Goal: Task Accomplishment & Management: Use online tool/utility

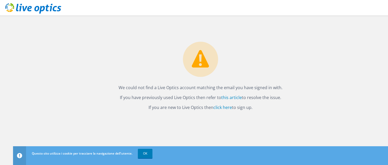
click at [144, 159] on div "Questo sito utilizza i cookie per tracciare la navigazione dell'utente. OK" at bounding box center [209, 153] width 359 height 15
click at [145, 154] on link "OK" at bounding box center [145, 153] width 15 height 9
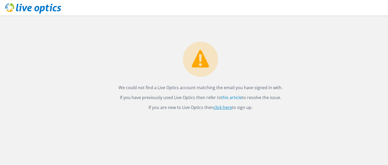
click at [225, 108] on link "click here" at bounding box center [222, 107] width 19 height 6
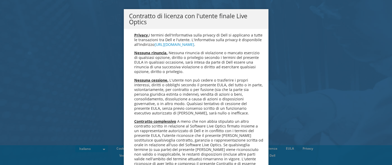
scroll to position [10, 0]
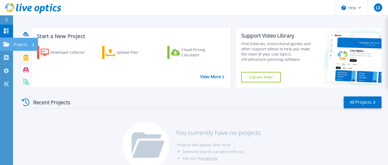
click at [10, 46] on div "Projects" at bounding box center [15, 44] width 24 height 5
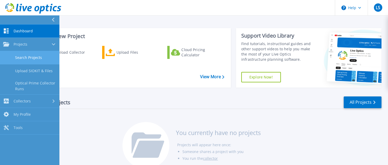
click at [38, 58] on link "Search Projects" at bounding box center [29, 57] width 59 height 13
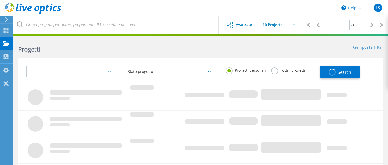
type input "1"
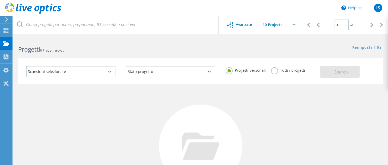
click at [294, 70] on label "Tutti i progetti" at bounding box center [288, 69] width 34 height 5
click at [0, 0] on input "Tutti i progetti" at bounding box center [0, 0] width 0 height 0
click at [294, 24] on icon at bounding box center [294, 25] width 3 height 2
click at [277, 25] on input "text" at bounding box center [286, 25] width 52 height 18
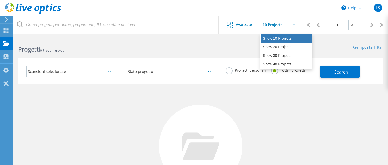
click at [276, 38] on div "Show 10 Projects" at bounding box center [287, 38] width 52 height 9
type input "Show 10 Projects"
